Goal: Navigation & Orientation: Go to known website

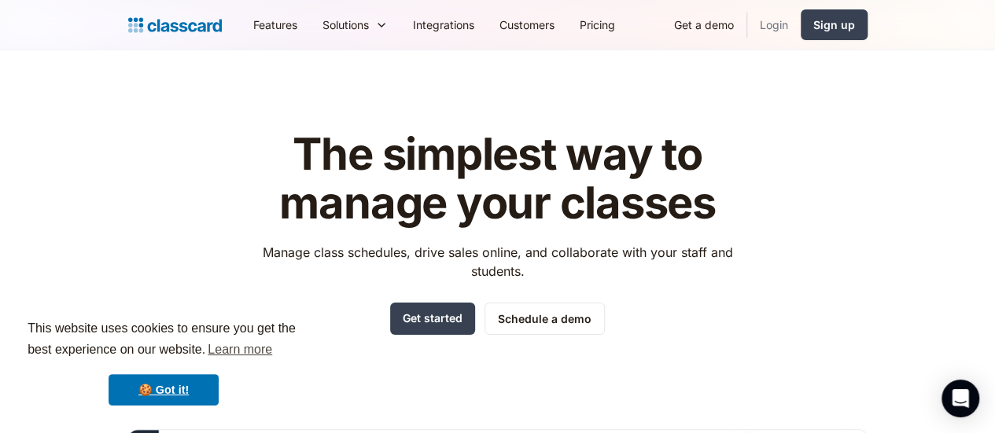
click at [801, 32] on link "Login" at bounding box center [773, 24] width 53 height 35
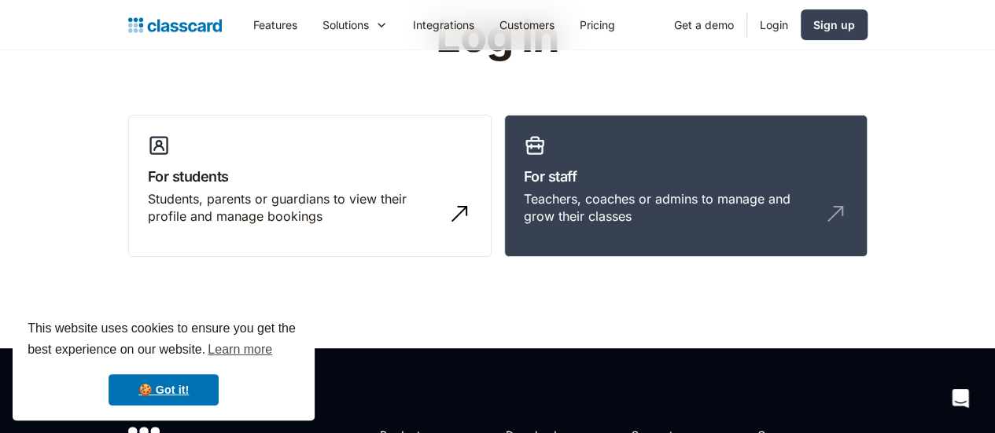
scroll to position [92, 0]
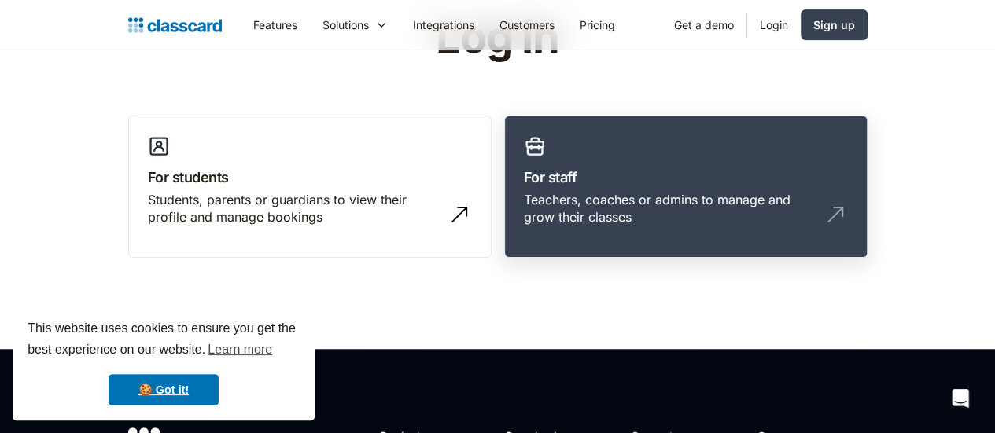
click at [848, 203] on img at bounding box center [835, 214] width 25 height 25
